Goal: Obtain resource: Obtain resource

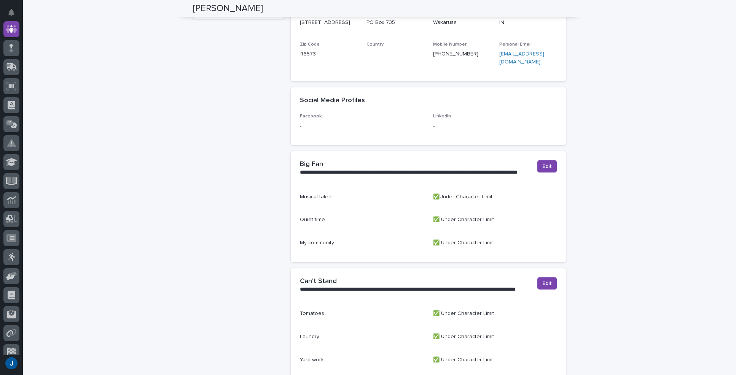
scroll to position [380, 0]
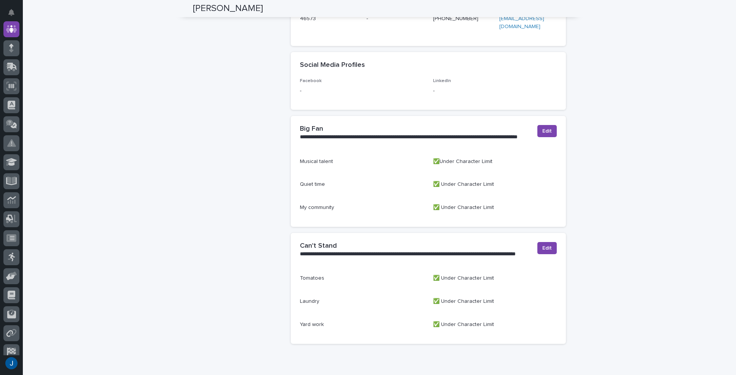
click at [200, 173] on div "[PERSON_NAME] Job Title Engineer Department Engineering Supervisor [PERSON_NAME…" at bounding box center [239, 6] width 92 height 688
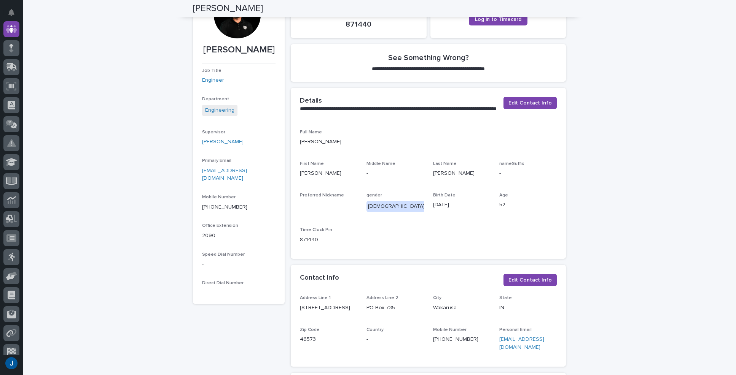
scroll to position [0, 0]
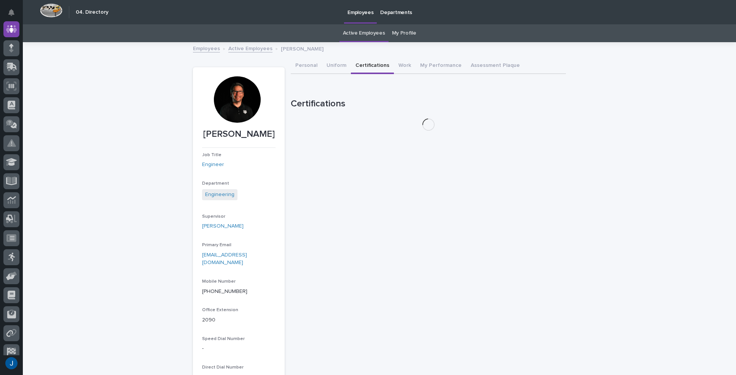
click at [365, 67] on button "Certifications" at bounding box center [372, 66] width 43 height 16
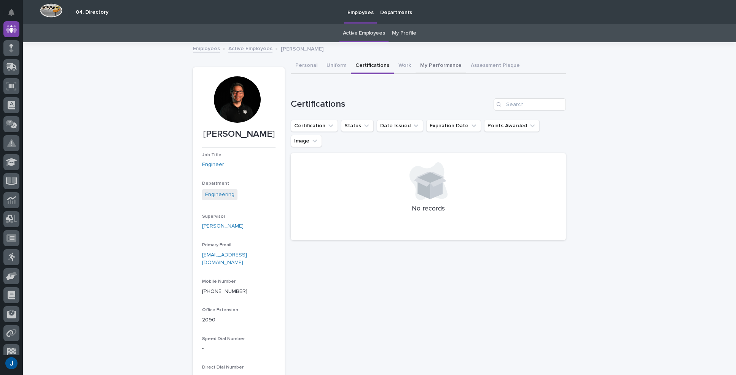
click at [433, 66] on button "My Performance" at bounding box center [440, 66] width 51 height 16
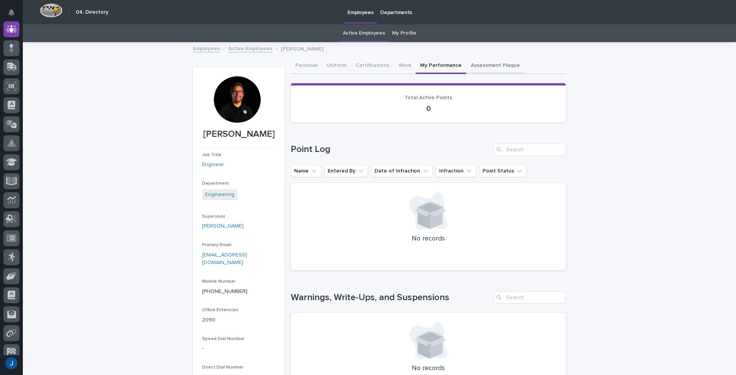
click at [476, 66] on button "Assessment Plaque" at bounding box center [495, 66] width 58 height 16
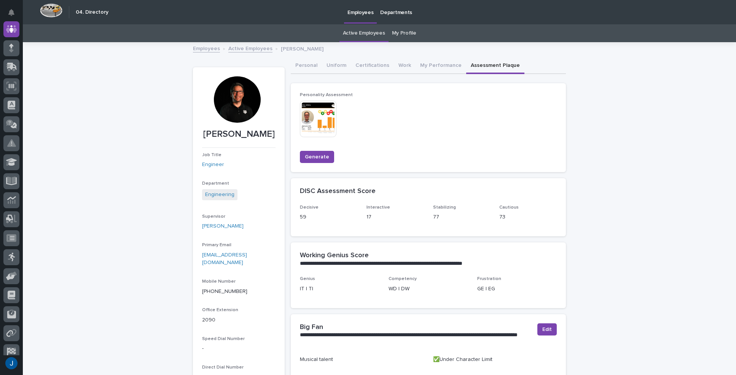
click at [318, 120] on img at bounding box center [318, 119] width 37 height 37
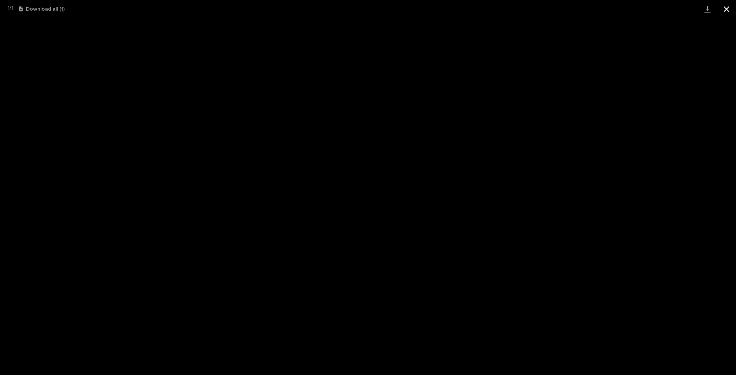
click at [731, 7] on button "Close gallery" at bounding box center [726, 9] width 19 height 18
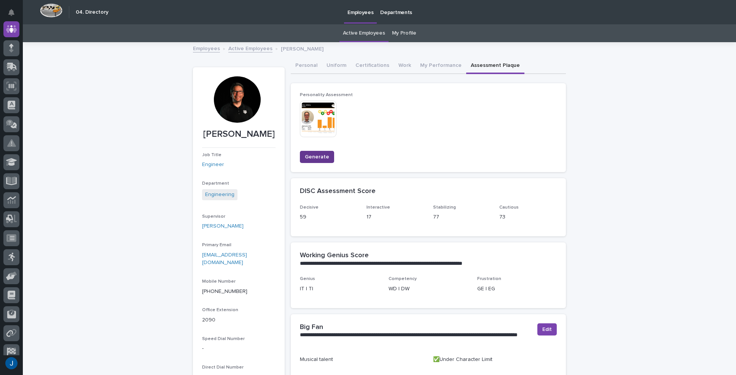
click at [306, 153] on span "Generate" at bounding box center [317, 157] width 24 height 8
click at [359, 134] on div "This file cannot be opened Download File" at bounding box center [339, 120] width 79 height 38
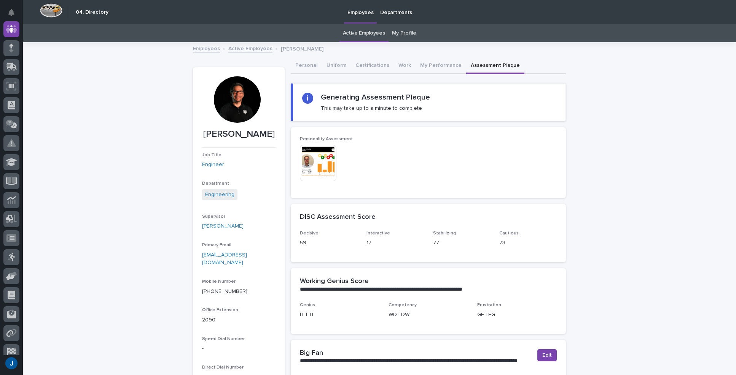
click at [403, 151] on div "Personality Assessment This file cannot be opened Download File" at bounding box center [428, 163] width 257 height 52
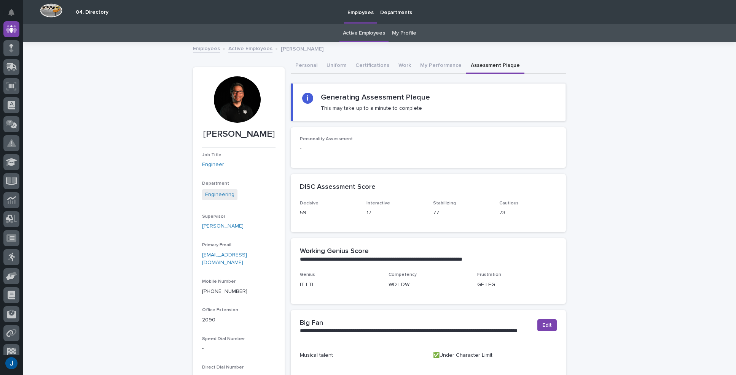
click at [360, 99] on h2 "Generating Assessment Plaque" at bounding box center [375, 97] width 109 height 9
click at [428, 64] on button "My Performance" at bounding box center [440, 66] width 51 height 16
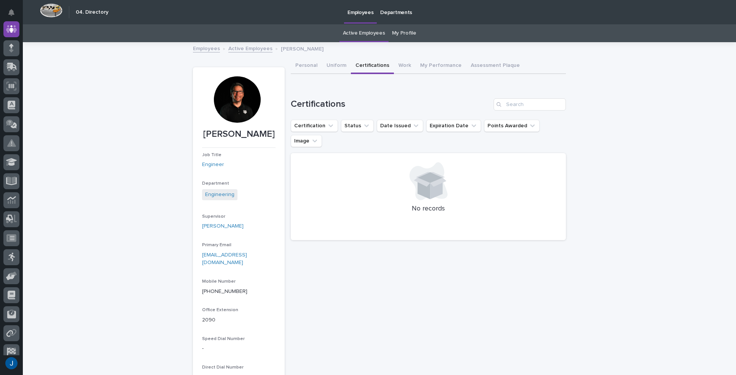
click at [366, 68] on button "Certifications" at bounding box center [372, 66] width 43 height 16
click at [304, 65] on button "Personal" at bounding box center [306, 66] width 31 height 16
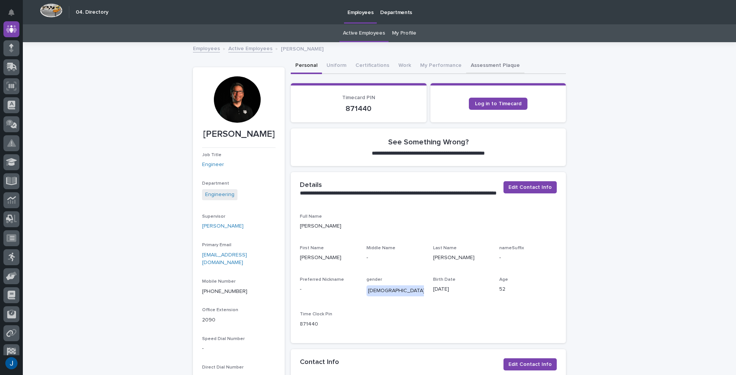
click at [477, 63] on button "Assessment Plaque" at bounding box center [495, 66] width 58 height 16
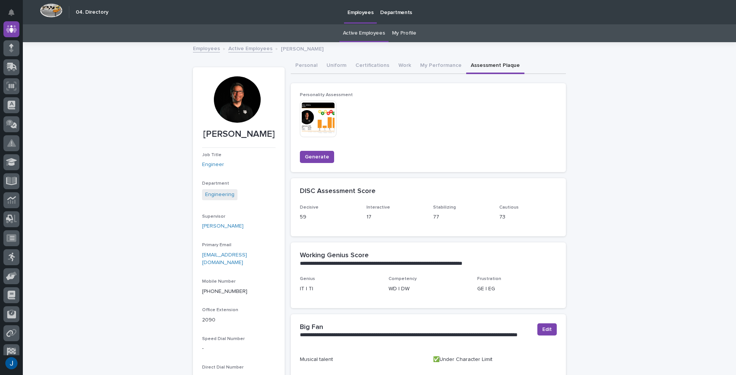
click at [312, 114] on img at bounding box center [318, 119] width 37 height 37
